Goal: Task Accomplishment & Management: Manage account settings

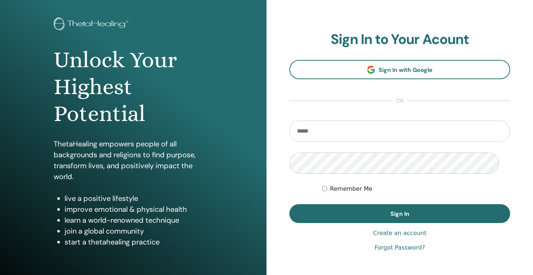
scroll to position [82, 0]
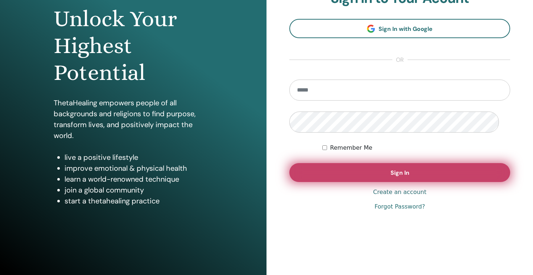
type input "**********"
click at [413, 182] on button "Sign In" at bounding box center [399, 172] width 221 height 19
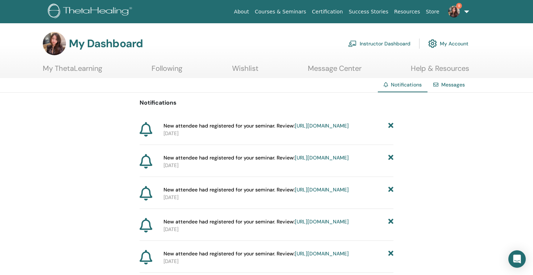
click at [295, 129] on link "https://member.thetahealing.com/instructor/seminar/379876/attendees" at bounding box center [322, 125] width 54 height 7
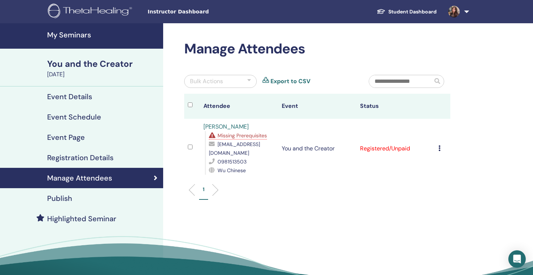
click at [438, 151] on icon at bounding box center [439, 148] width 2 height 6
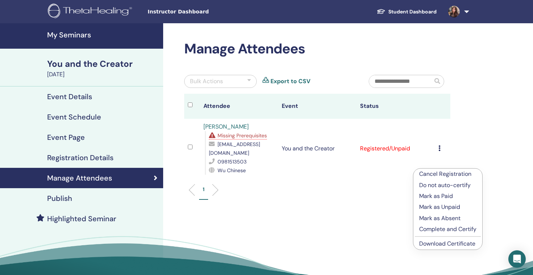
click at [285, 199] on ul "1" at bounding box center [317, 192] width 254 height 14
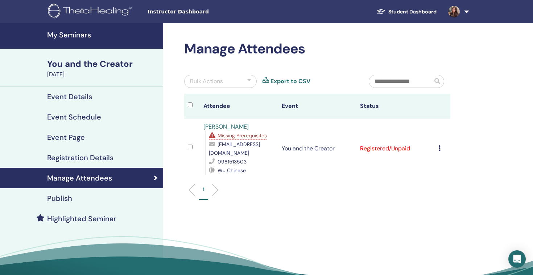
click at [78, 39] on h4 "My Seminars" at bounding box center [103, 34] width 112 height 9
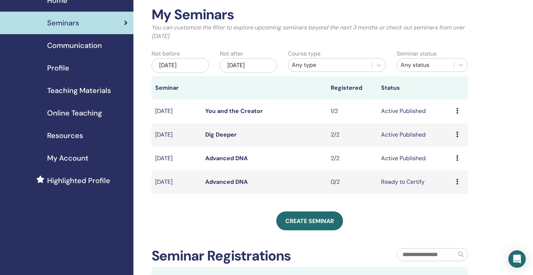
scroll to position [43, 0]
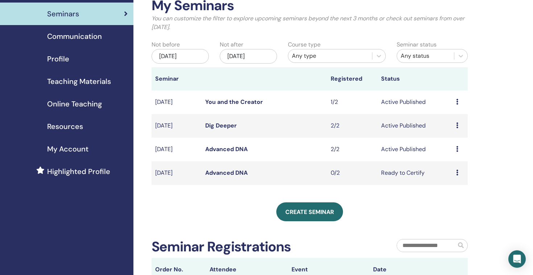
click at [458, 175] on icon at bounding box center [457, 172] width 2 height 6
click at [455, 231] on link "Attendees" at bounding box center [454, 227] width 28 height 8
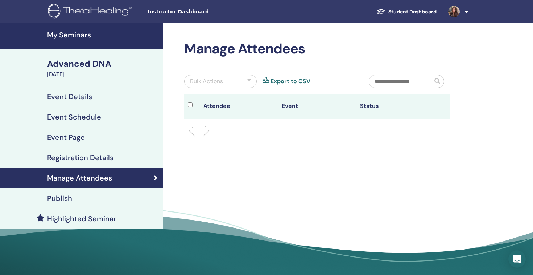
click at [286, 172] on div "Manage Attendees Bulk Actions Export to CSV Attendee Event Status" at bounding box center [340, 151] width 355 height 256
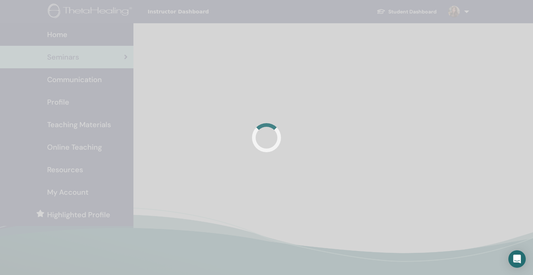
scroll to position [42, 0]
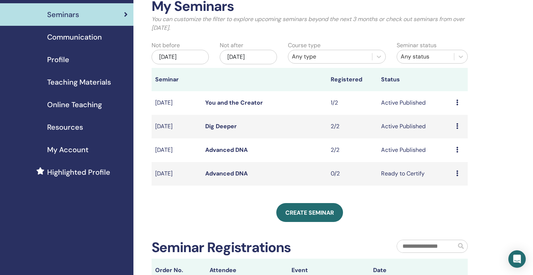
click at [456, 162] on td "Preview Edit Attendees Cancel" at bounding box center [460, 150] width 15 height 24
click at [457, 152] on icon at bounding box center [457, 150] width 2 height 6
click at [452, 209] on link "Attendees" at bounding box center [453, 205] width 28 height 8
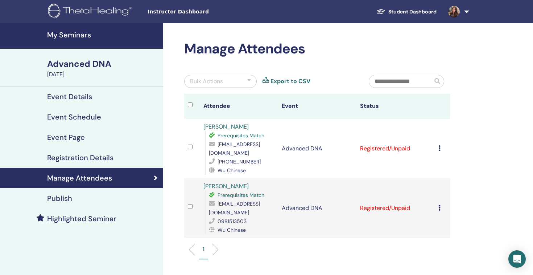
click at [438, 151] on icon at bounding box center [439, 148] width 2 height 6
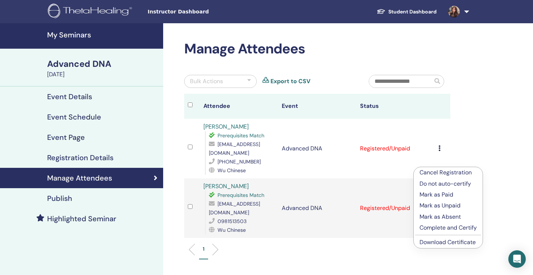
click at [443, 232] on p "Complete and Certify" at bounding box center [448, 227] width 57 height 9
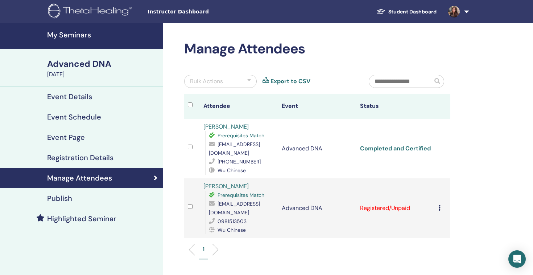
click at [438, 210] on icon at bounding box center [439, 208] width 2 height 6
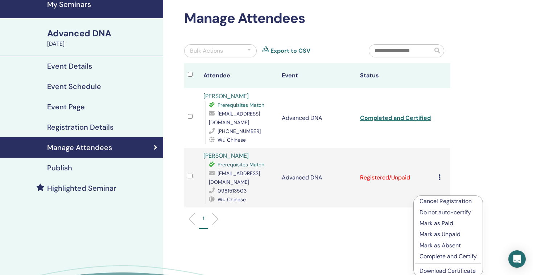
scroll to position [31, 0]
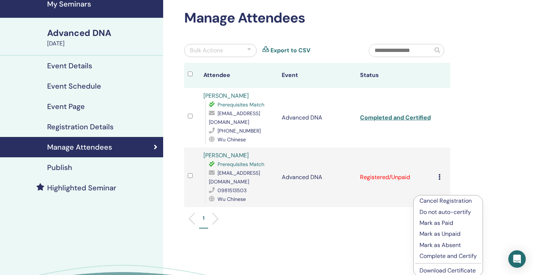
click at [469, 260] on p "Complete and Certify" at bounding box center [448, 255] width 57 height 9
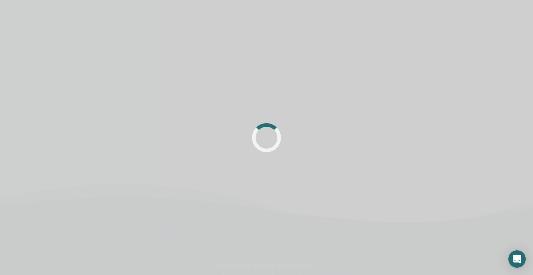
scroll to position [34, 0]
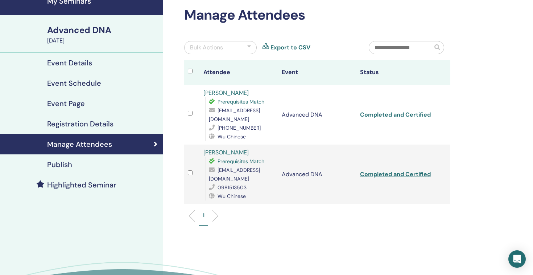
click at [372, 118] on link "Completed and Certified" at bounding box center [395, 115] width 71 height 8
click at [375, 178] on link "Completed and Certified" at bounding box center [395, 174] width 71 height 8
click at [442, 16] on h2 "Manage Attendees" at bounding box center [317, 15] width 266 height 17
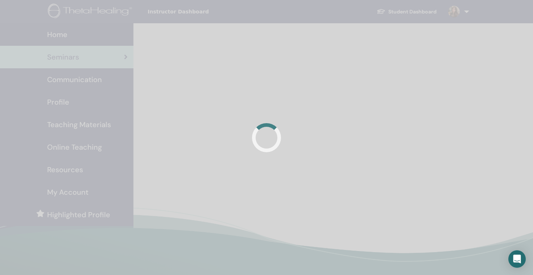
scroll to position [42, 0]
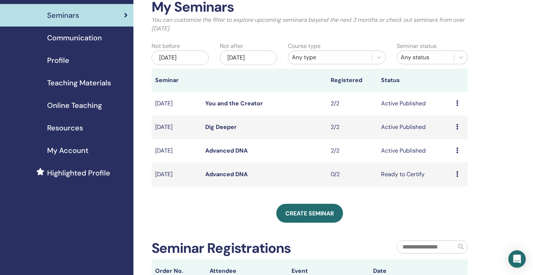
click at [458, 129] on icon at bounding box center [457, 127] width 2 height 6
click at [461, 186] on link "Attendees" at bounding box center [454, 183] width 28 height 8
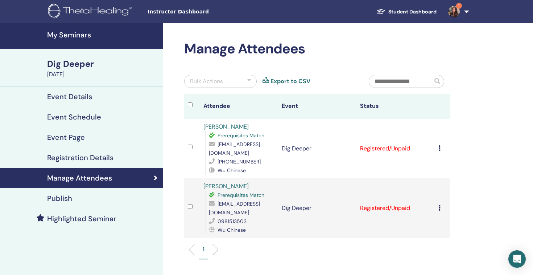
click at [438, 151] on icon at bounding box center [439, 148] width 2 height 6
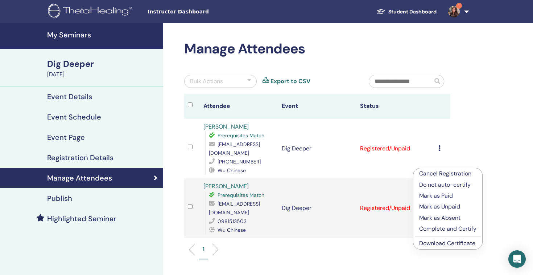
click at [452, 233] on p "Complete and Certify" at bounding box center [447, 228] width 57 height 9
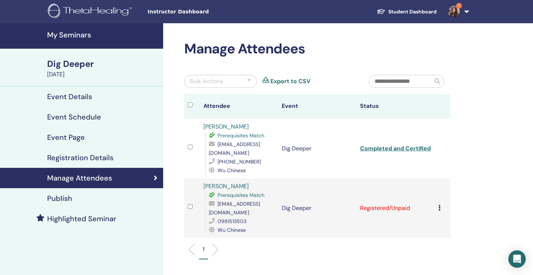
click at [438, 210] on icon at bounding box center [439, 208] width 2 height 6
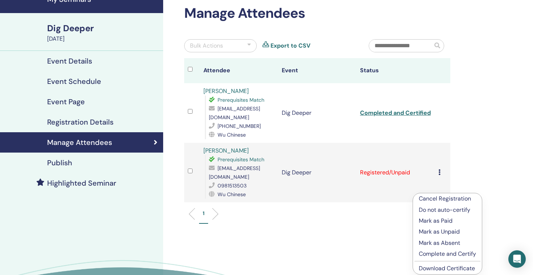
scroll to position [37, 0]
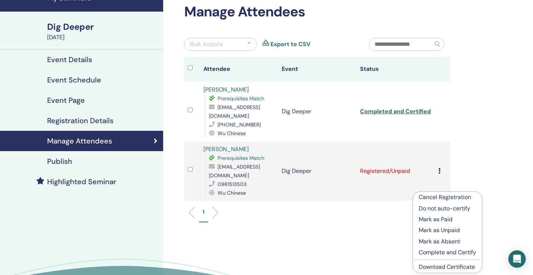
click at [453, 256] on p "Complete and Certify" at bounding box center [447, 252] width 57 height 9
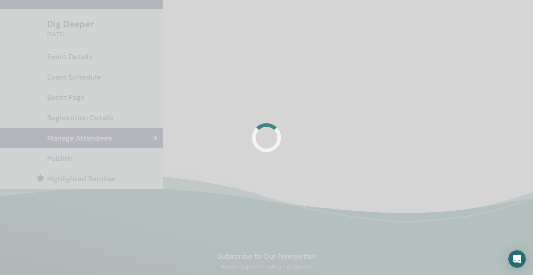
scroll to position [40, 0]
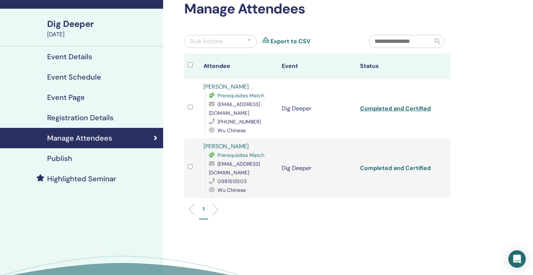
click at [379, 172] on link "Completed and Certified" at bounding box center [395, 168] width 71 height 8
click at [378, 112] on link "Completed and Certified" at bounding box center [395, 108] width 71 height 8
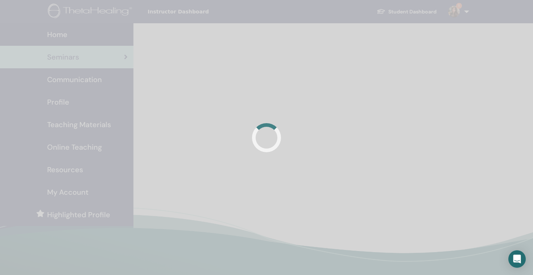
scroll to position [41, 0]
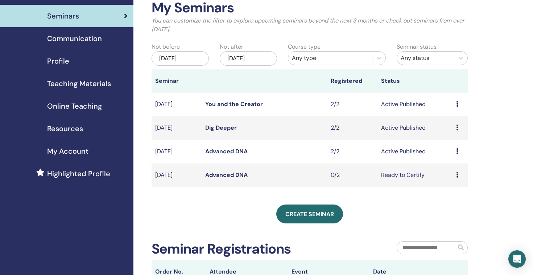
click at [457, 107] on icon at bounding box center [457, 104] width 2 height 6
click at [463, 163] on link "Attendees" at bounding box center [453, 159] width 28 height 8
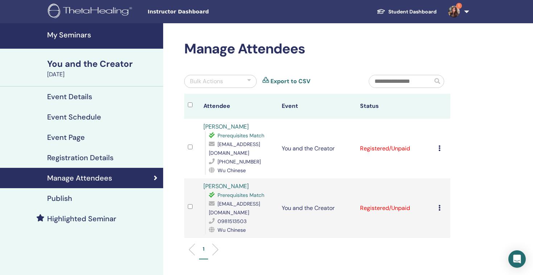
click at [435, 168] on td "Cancel Registration Do not auto-certify Mark as Paid Mark as Unpaid Mark as Abs…" at bounding box center [443, 148] width 16 height 59
click at [438, 151] on icon at bounding box center [439, 148] width 2 height 6
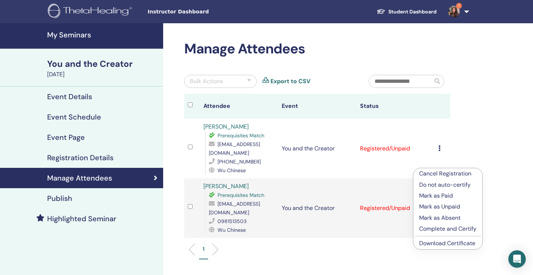
click at [457, 233] on p "Complete and Certify" at bounding box center [447, 228] width 57 height 9
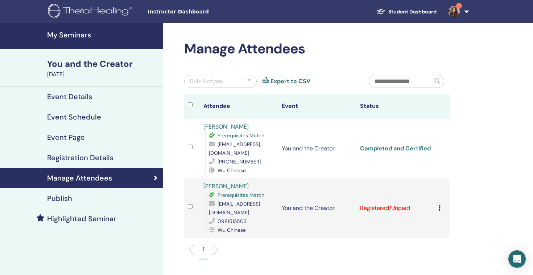
click at [438, 210] on icon at bounding box center [439, 208] width 2 height 6
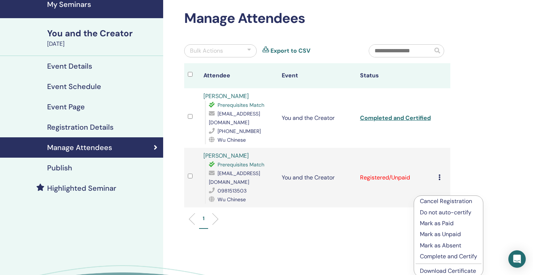
scroll to position [33, 0]
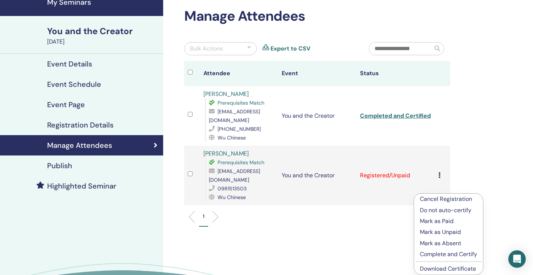
click at [477, 258] on p "Complete and Certify" at bounding box center [448, 254] width 57 height 9
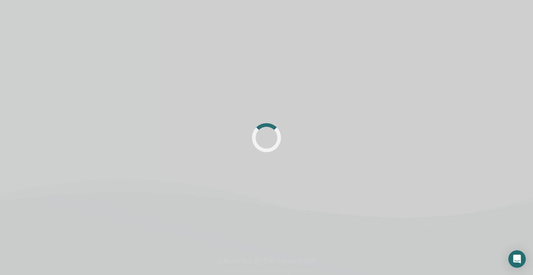
scroll to position [36, 0]
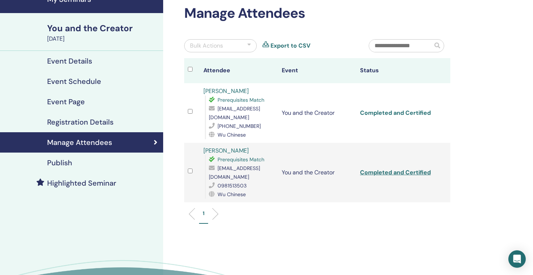
click at [377, 116] on link "Completed and Certified" at bounding box center [395, 113] width 71 height 8
click at [380, 176] on link "Completed and Certified" at bounding box center [395, 172] width 71 height 8
